Goal: Information Seeking & Learning: Learn about a topic

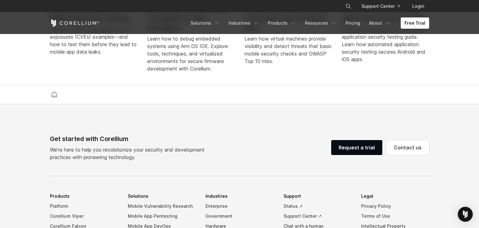
scroll to position [1427, 0]
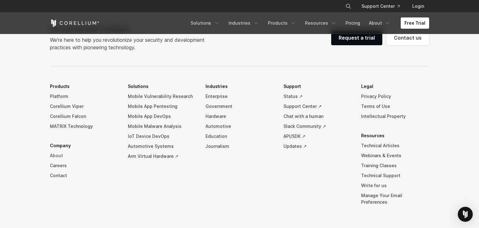
click at [52, 161] on link "About" at bounding box center [84, 156] width 68 height 10
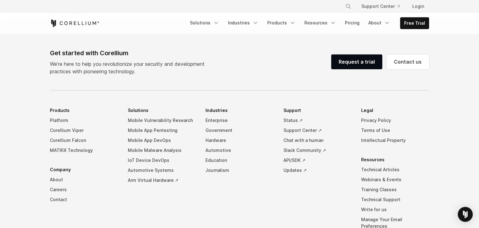
scroll to position [1097, 0]
